Goal: Task Accomplishment & Management: Use online tool/utility

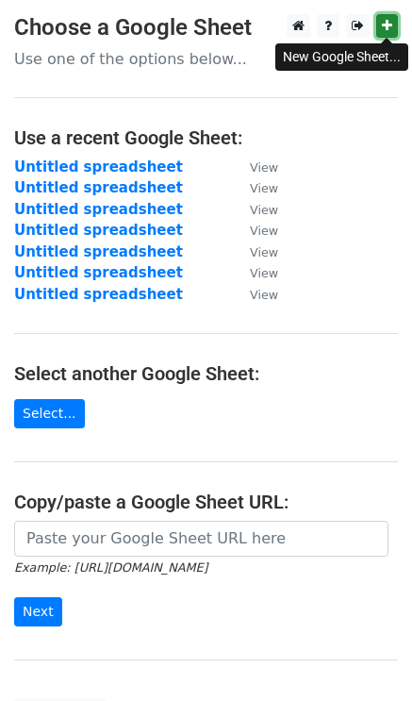
click at [383, 23] on icon at bounding box center [387, 25] width 10 height 13
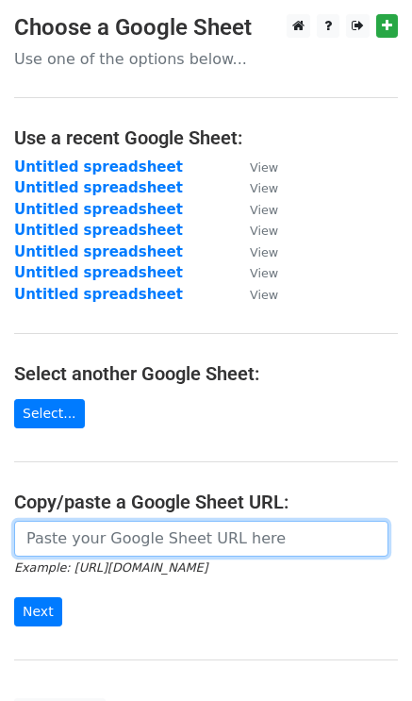
click at [77, 540] on input "url" at bounding box center [201, 539] width 375 height 36
paste input "https://docs.google.com/spreadsheets/d/1phoufakePO9hjO82uBSDHAbapaAHDjdAIZLeSh1…"
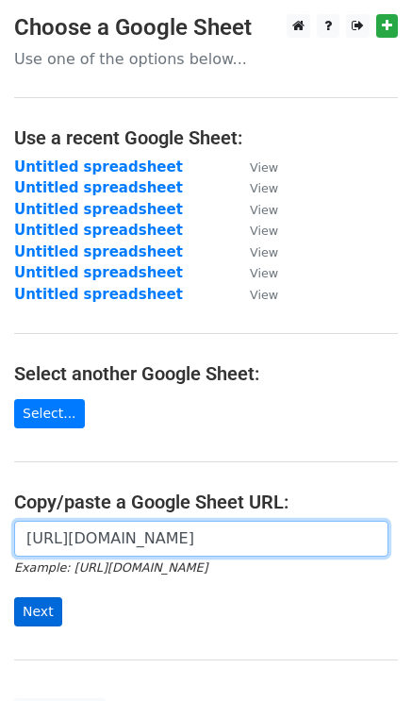
type input "https://docs.google.com/spreadsheets/d/1phoufakePO9hjO82uBSDHAbapaAHDjdAIZLeSh1…"
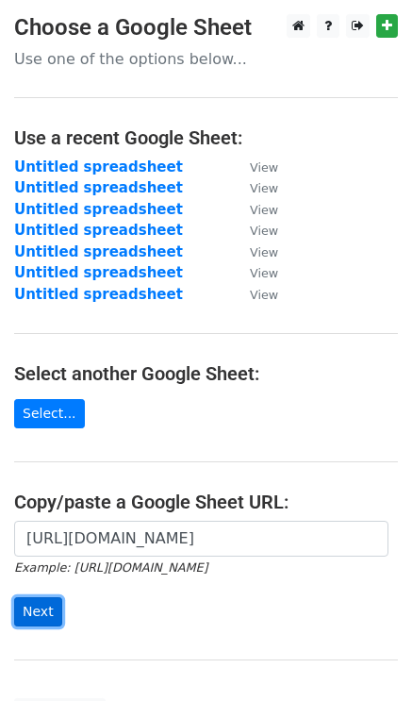
click at [29, 612] on input "Next" at bounding box center [38, 611] width 48 height 29
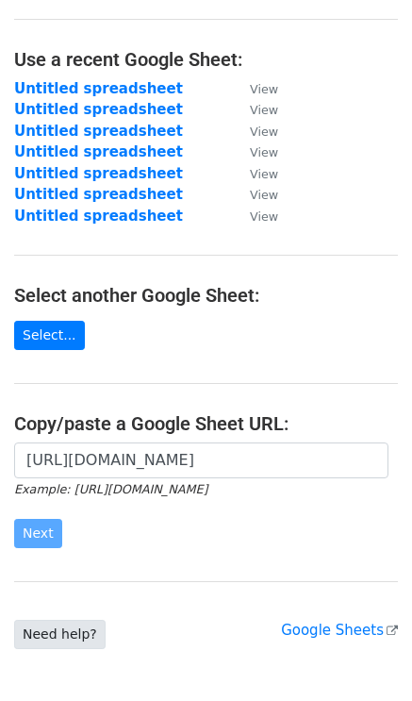
scroll to position [173, 0]
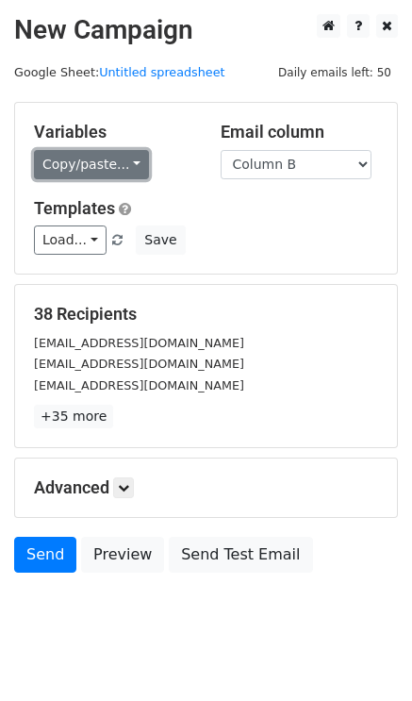
click at [74, 153] on link "Copy/paste..." at bounding box center [91, 164] width 115 height 29
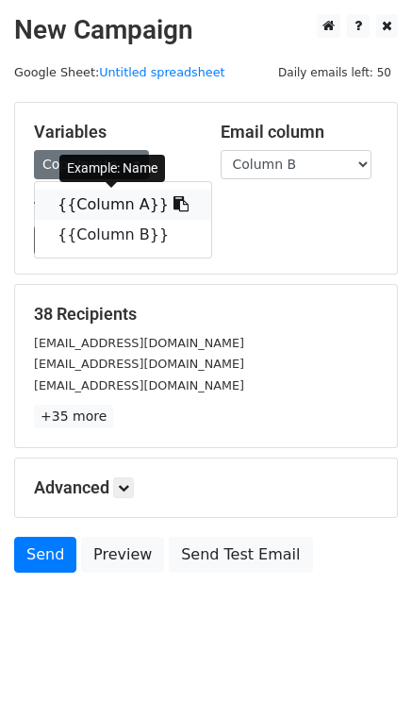
click at [91, 203] on link "{{Column A}}" at bounding box center [123, 205] width 176 height 30
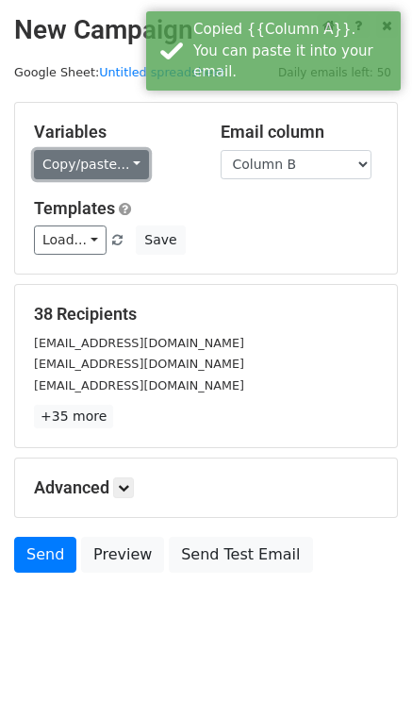
click at [85, 174] on link "Copy/paste..." at bounding box center [91, 164] width 115 height 29
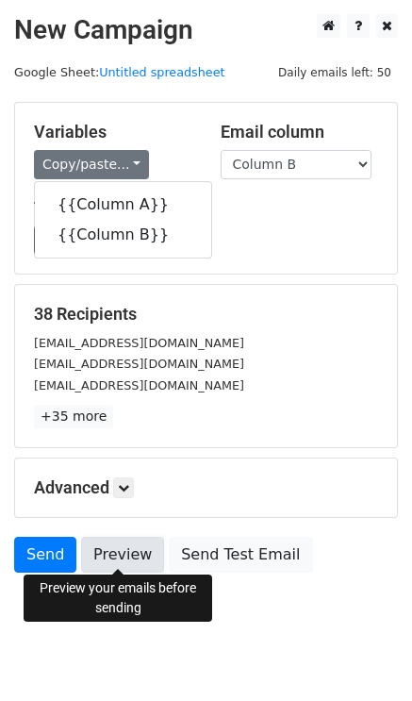
click at [127, 562] on link "Preview" at bounding box center [122, 555] width 83 height 36
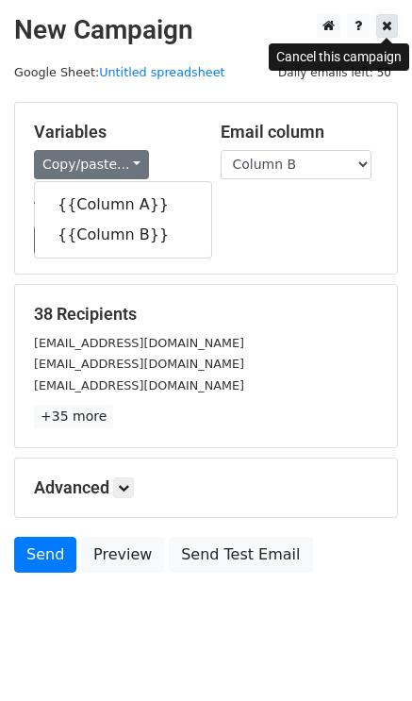
click at [387, 21] on icon at bounding box center [387, 25] width 10 height 13
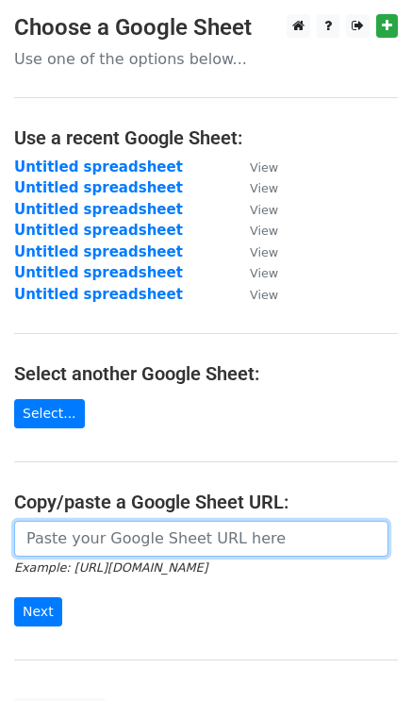
click at [140, 533] on input "url" at bounding box center [201, 539] width 375 height 36
paste input "[URL][DOMAIN_NAME]"
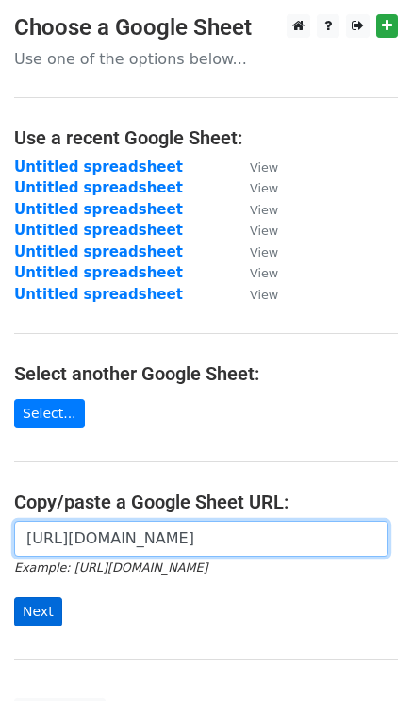
type input "[URL][DOMAIN_NAME]"
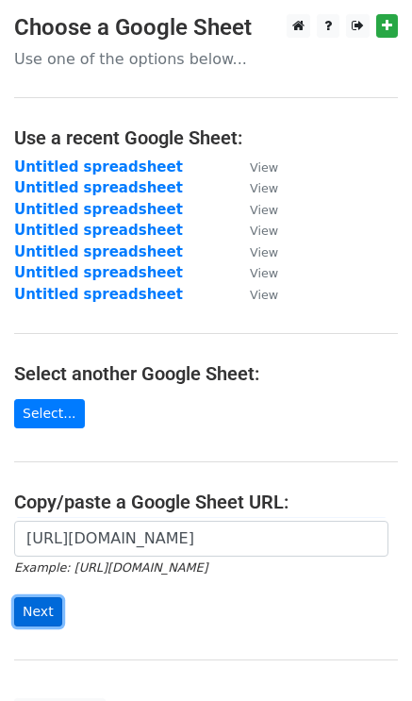
scroll to position [0, 0]
click at [30, 607] on input "Next" at bounding box center [38, 611] width 48 height 29
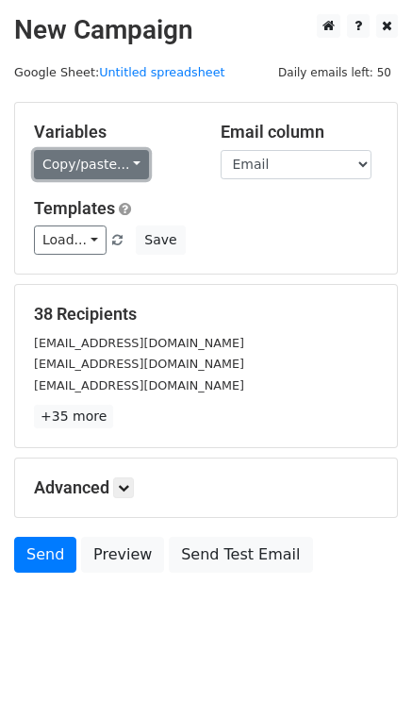
click at [113, 158] on link "Copy/paste..." at bounding box center [91, 164] width 115 height 29
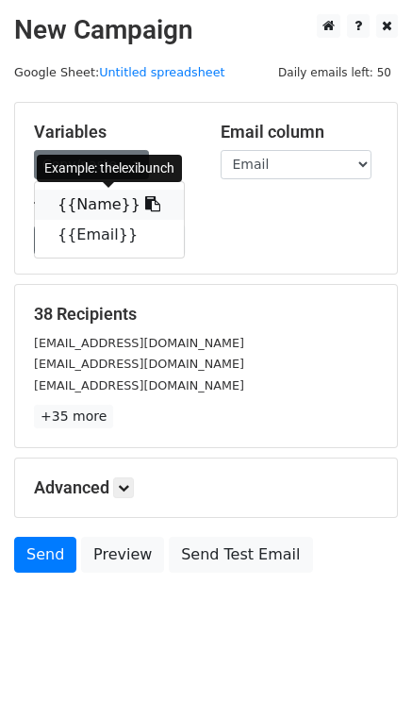
click at [106, 209] on link "{{Name}}" at bounding box center [109, 205] width 149 height 30
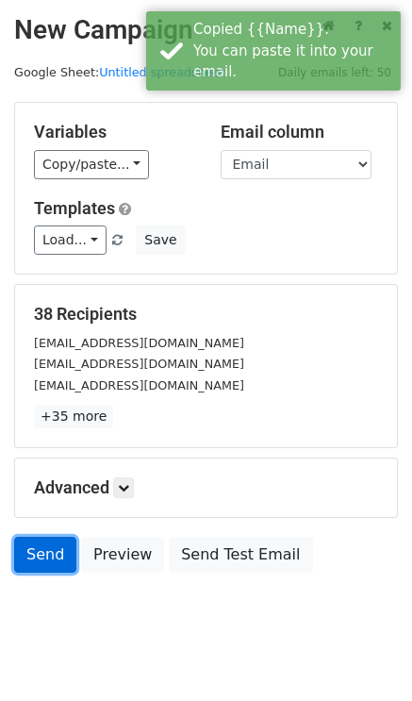
click at [42, 559] on link "Send" at bounding box center [45, 555] width 62 height 36
